Goal: Find specific page/section: Find specific page/section

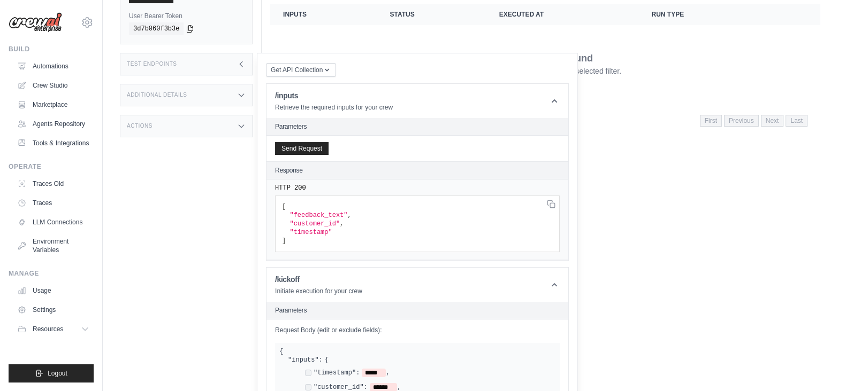
scroll to position [112, 0]
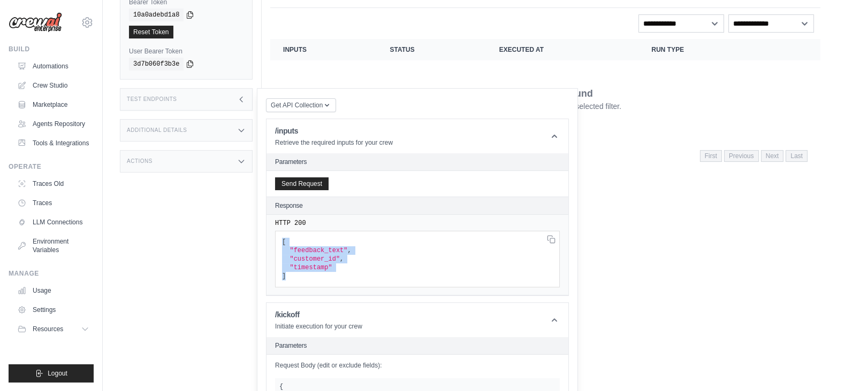
drag, startPoint x: 286, startPoint y: 275, endPoint x: 282, endPoint y: 238, distance: 37.6
click at [282, 238] on pre "[ "feedback_text" , "customer_id" , "timestamp" ]" at bounding box center [417, 259] width 285 height 57
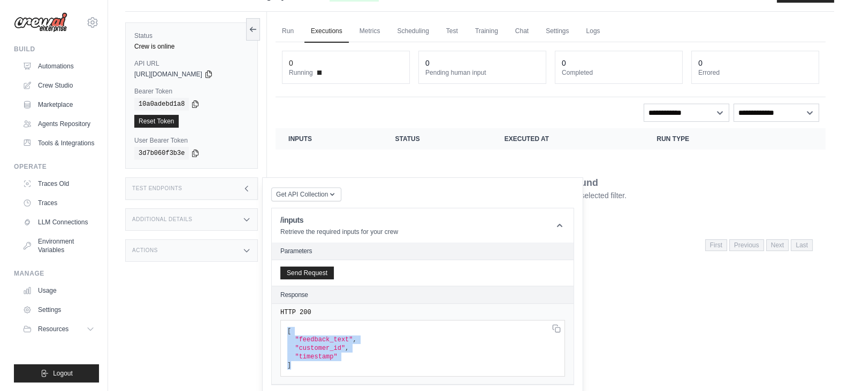
scroll to position [0, 0]
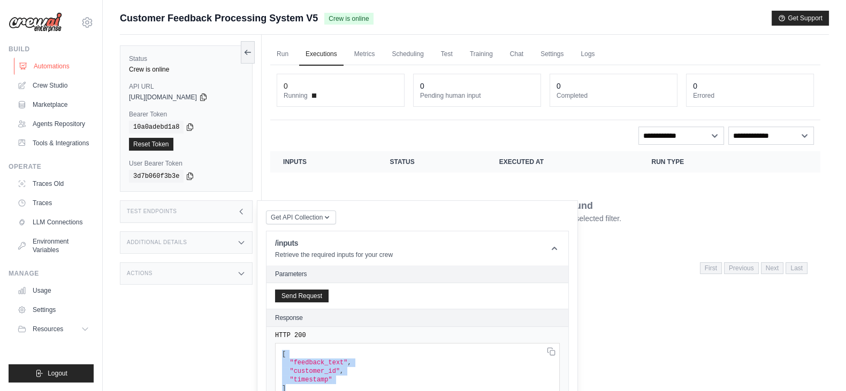
click at [50, 66] on link "Automations" at bounding box center [54, 66] width 81 height 17
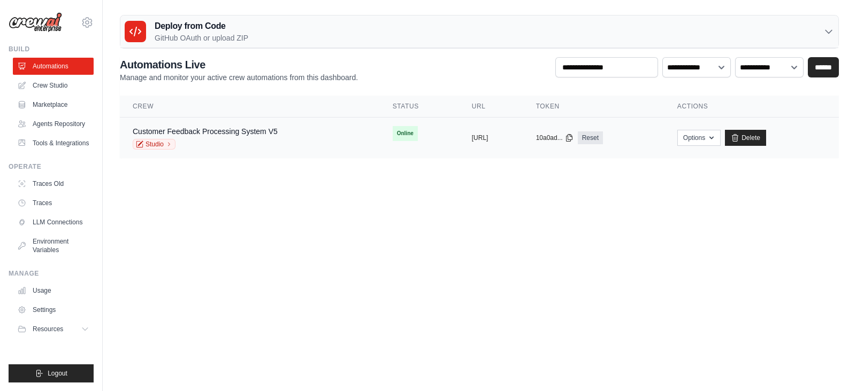
click at [291, 142] on div "Customer Feedback Processing System V5 Studio" at bounding box center [250, 138] width 234 height 24
